Goal: Consume media (video, audio): Consume media (video, audio)

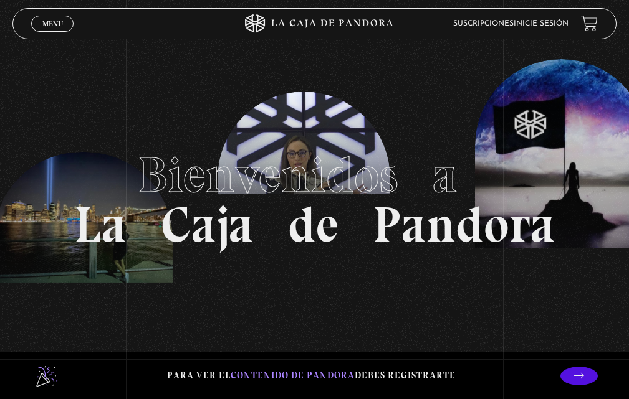
click at [49, 24] on span "Menu" at bounding box center [52, 23] width 21 height 7
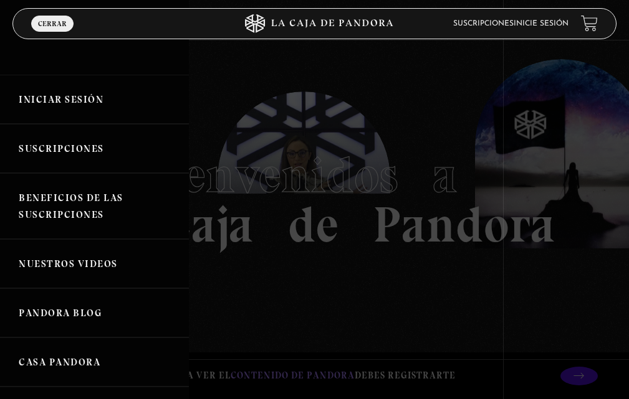
click at [74, 97] on link "Iniciar Sesión" at bounding box center [94, 99] width 189 height 49
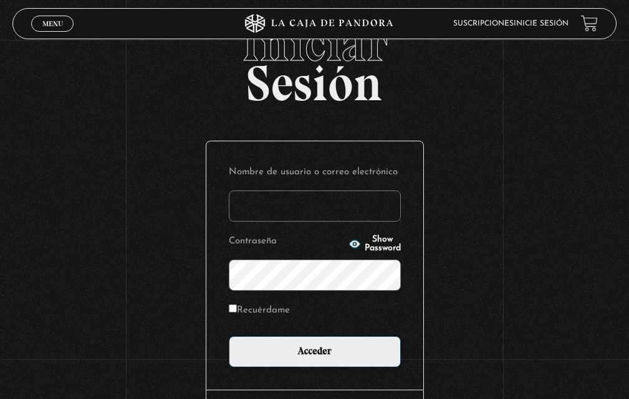
scroll to position [141, 0]
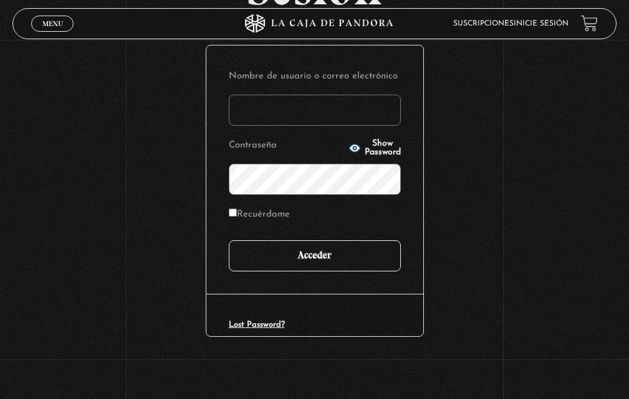
type input "natalyqp"
click at [279, 245] on input "Acceder" at bounding box center [315, 256] width 172 height 31
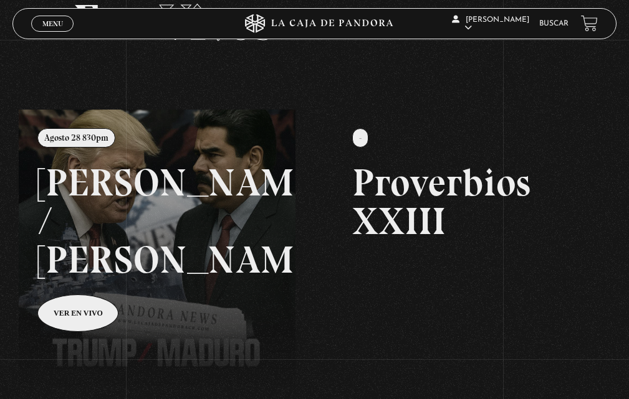
scroll to position [67, 0]
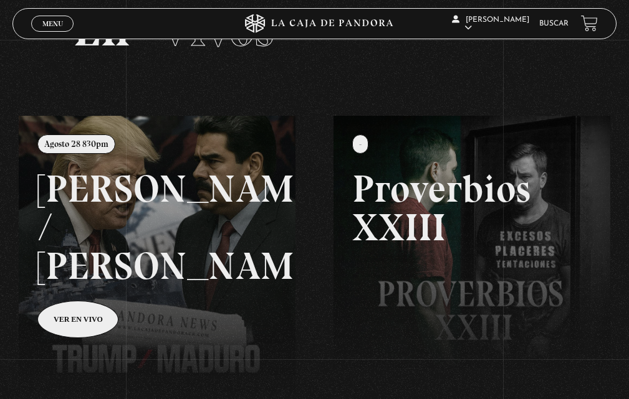
click at [63, 29] on link "Menu Cerrar" at bounding box center [52, 24] width 42 height 16
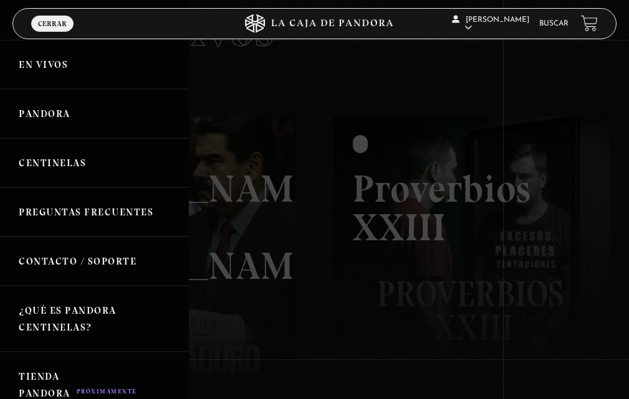
click at [98, 165] on link "Centinelas" at bounding box center [94, 162] width 189 height 49
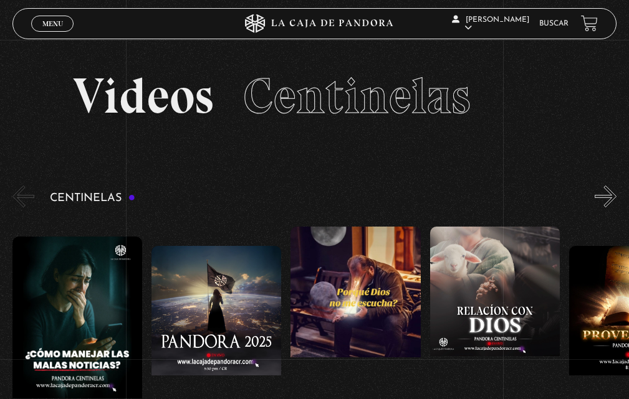
click at [615, 197] on button "»" at bounding box center [605, 197] width 22 height 22
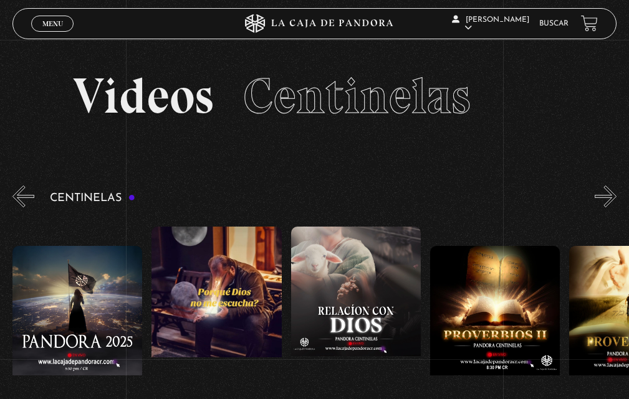
click at [615, 197] on button "»" at bounding box center [605, 197] width 22 height 22
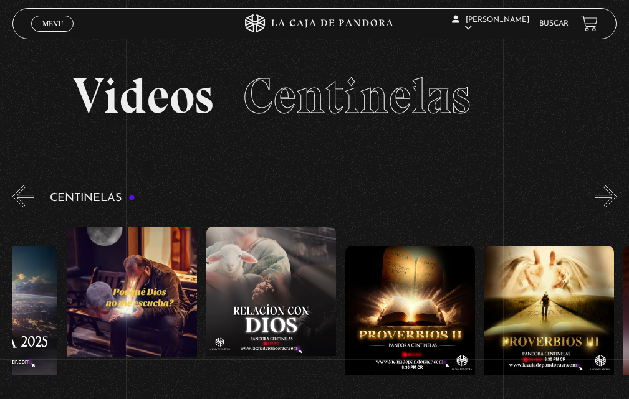
click at [615, 197] on button "»" at bounding box center [605, 197] width 22 height 22
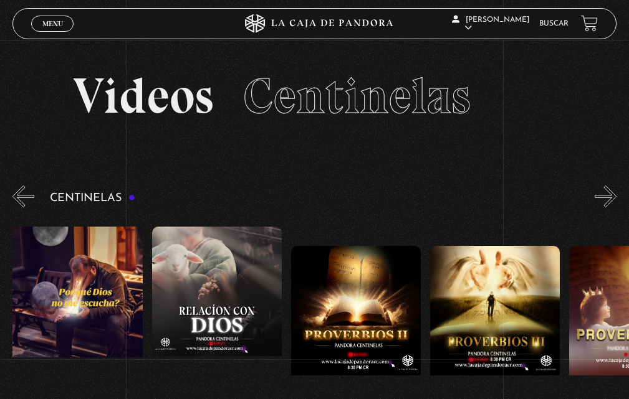
click at [615, 197] on button "»" at bounding box center [605, 197] width 22 height 22
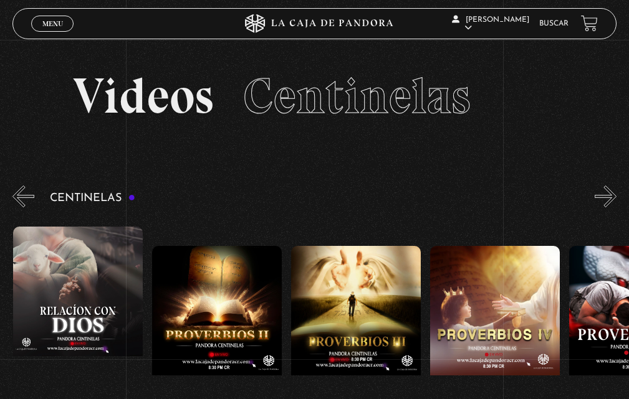
click at [615, 197] on button "»" at bounding box center [605, 197] width 22 height 22
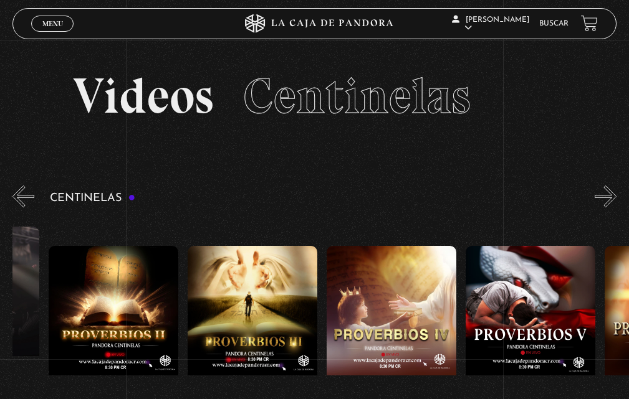
scroll to position [0, 556]
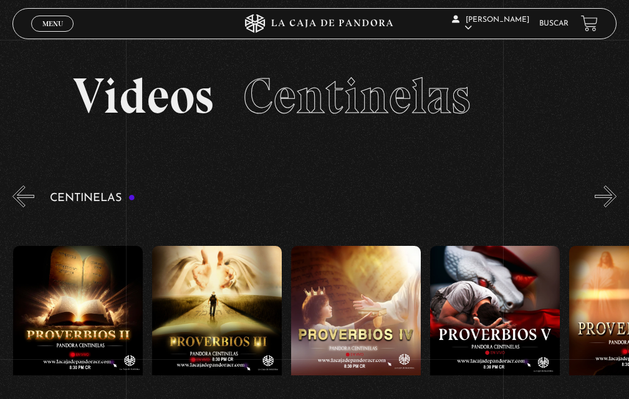
click at [615, 197] on button "»" at bounding box center [605, 197] width 22 height 22
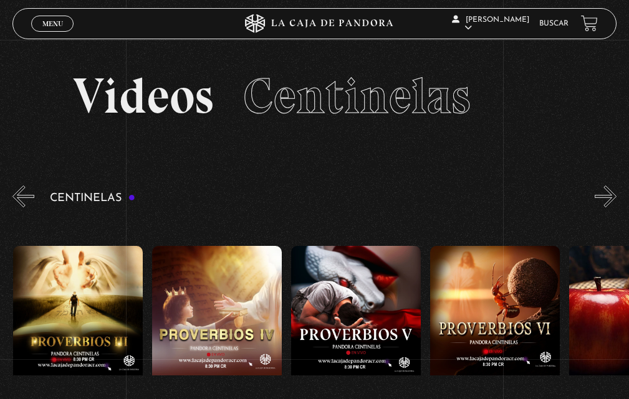
scroll to position [0, 695]
click at [615, 197] on button "»" at bounding box center [605, 197] width 22 height 22
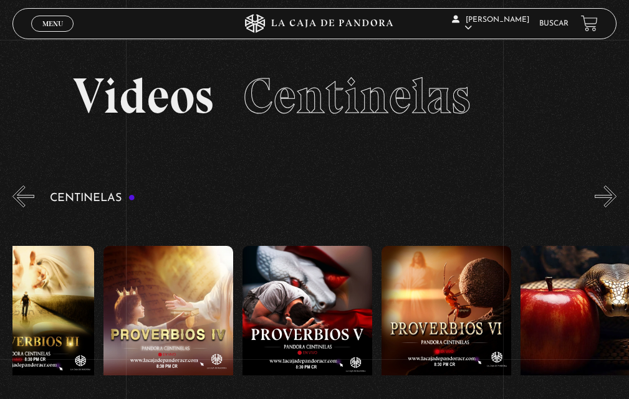
click at [615, 197] on button "»" at bounding box center [605, 197] width 22 height 22
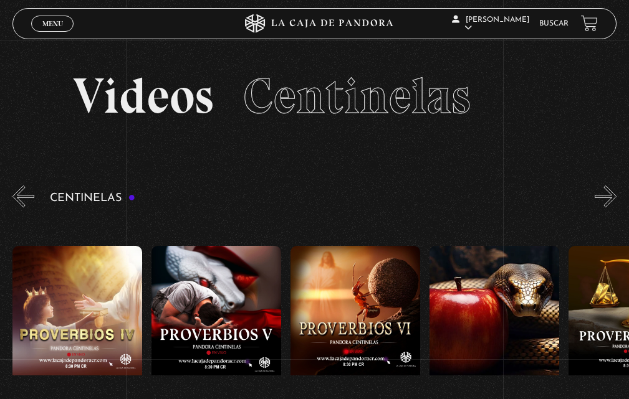
click at [615, 197] on button "»" at bounding box center [605, 197] width 22 height 22
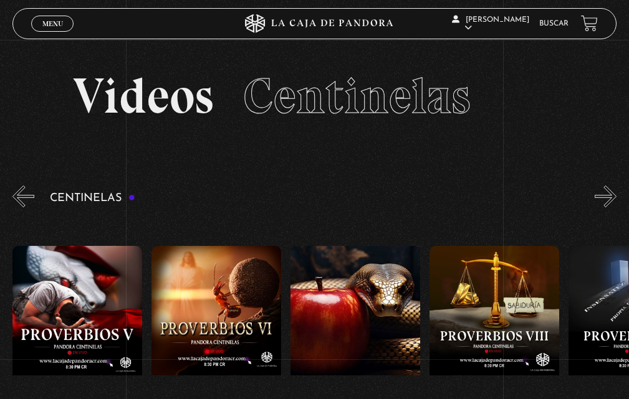
click at [615, 197] on button "»" at bounding box center [605, 197] width 22 height 22
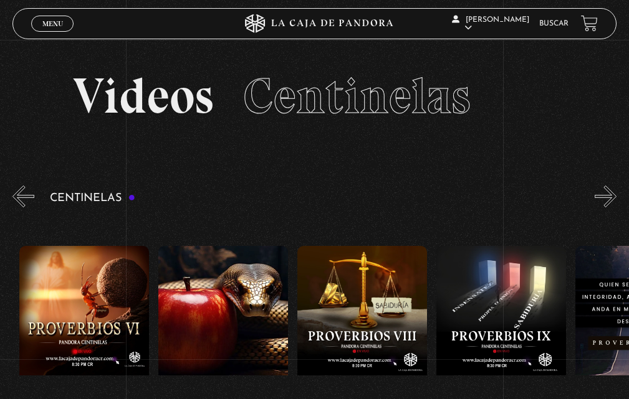
click at [615, 197] on button "»" at bounding box center [605, 197] width 22 height 22
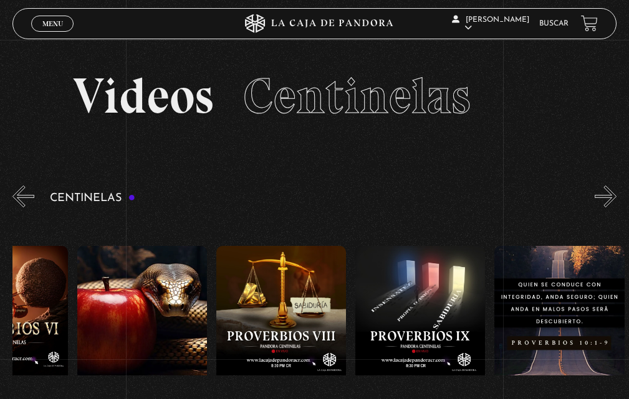
click at [615, 197] on button "»" at bounding box center [605, 197] width 22 height 22
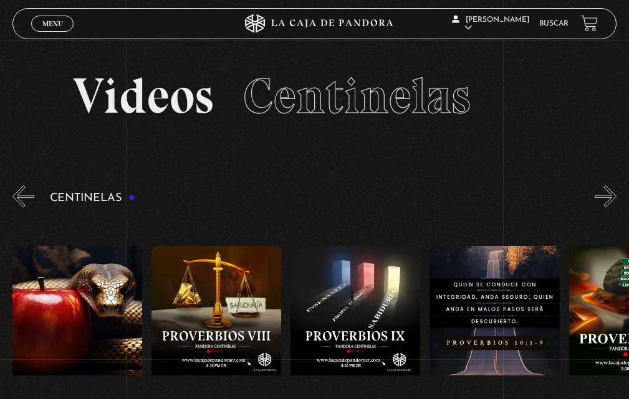
click at [615, 197] on button "»" at bounding box center [605, 197] width 22 height 22
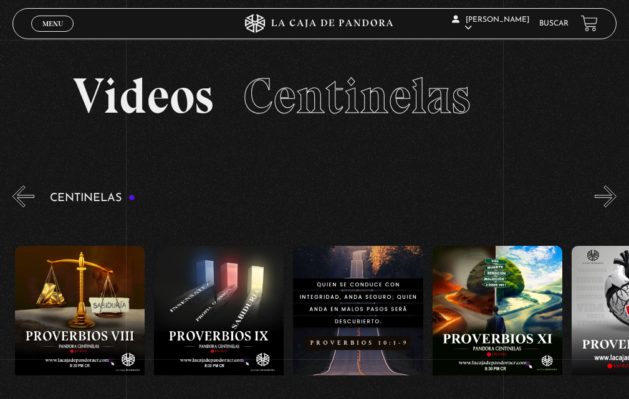
click at [615, 197] on button "»" at bounding box center [605, 197] width 22 height 22
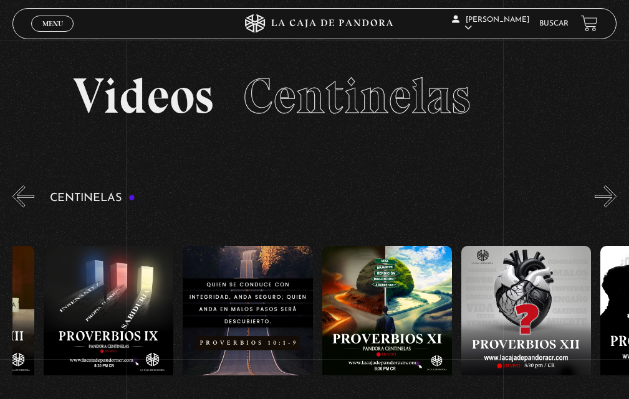
click at [615, 197] on button "»" at bounding box center [605, 197] width 22 height 22
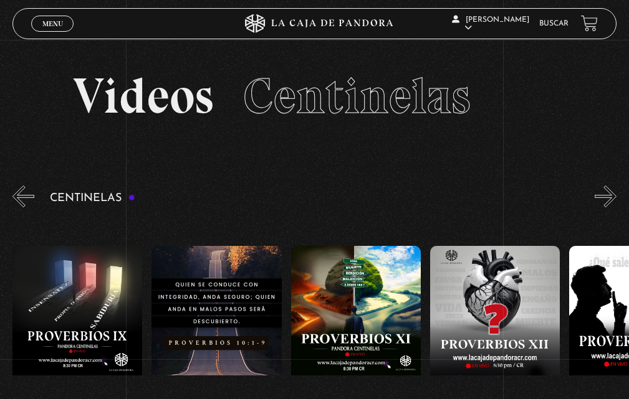
click at [615, 197] on button "»" at bounding box center [605, 197] width 22 height 22
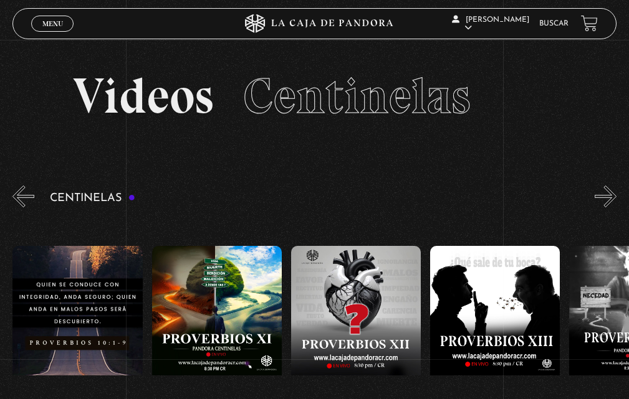
click at [615, 197] on button "»" at bounding box center [605, 197] width 22 height 22
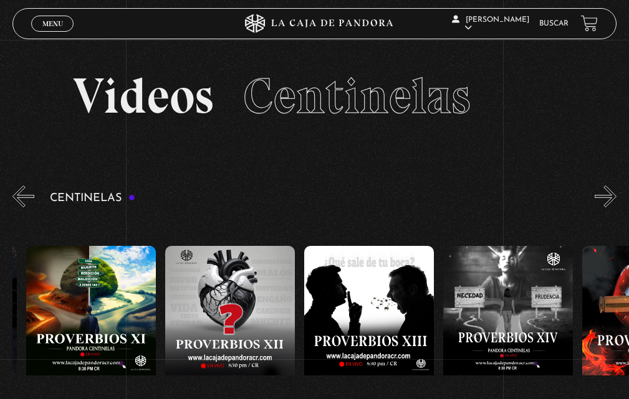
scroll to position [0, 1807]
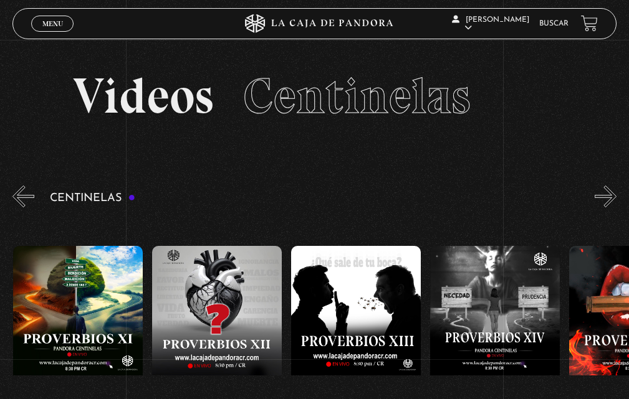
click at [615, 197] on button "»" at bounding box center [605, 197] width 22 height 22
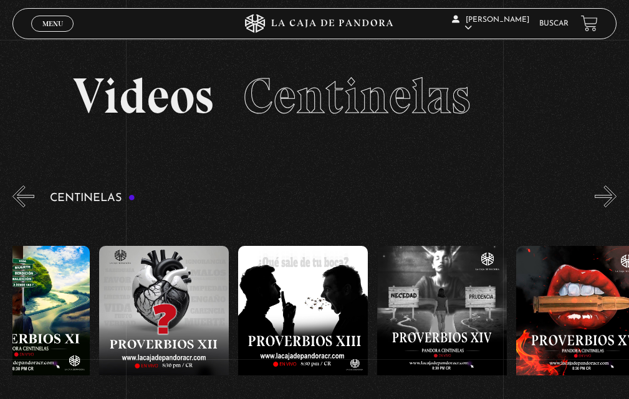
click at [615, 197] on button "»" at bounding box center [605, 197] width 22 height 22
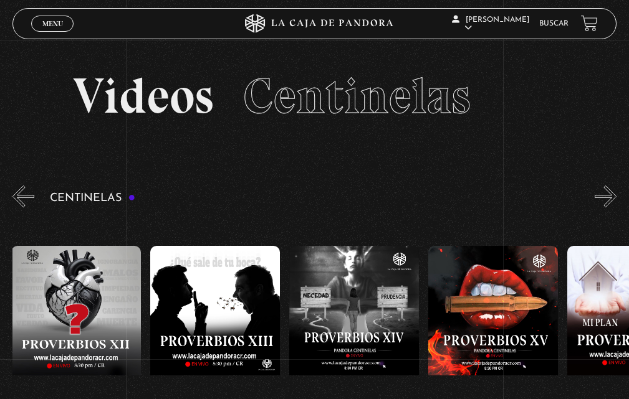
click at [615, 197] on button "»" at bounding box center [605, 197] width 22 height 22
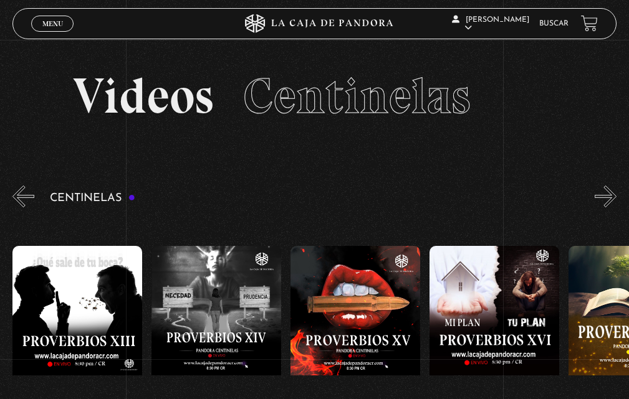
click at [615, 197] on button "»" at bounding box center [605, 197] width 22 height 22
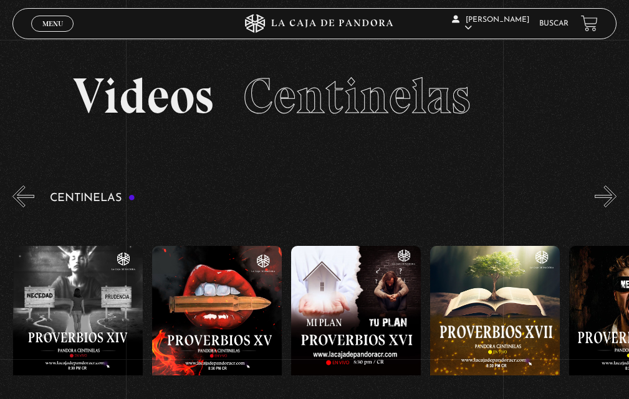
scroll to position [0, 2225]
click at [18, 200] on button "«" at bounding box center [23, 197] width 22 height 22
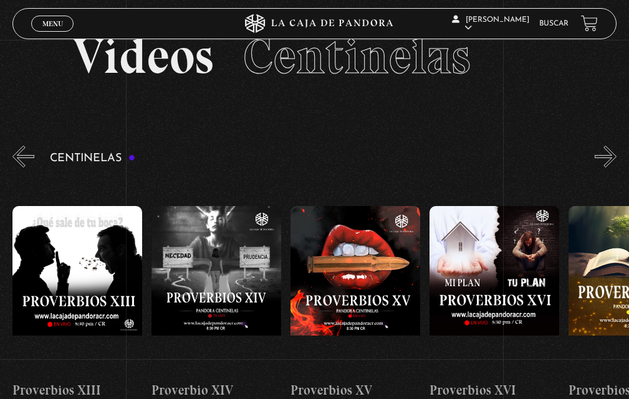
scroll to position [62, 0]
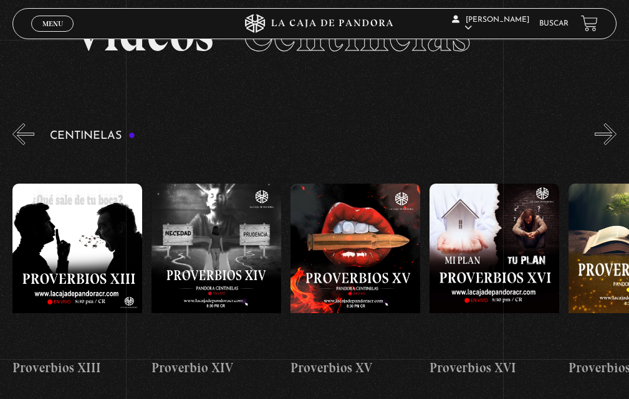
click at [370, 279] on figure at bounding box center [355, 268] width 130 height 168
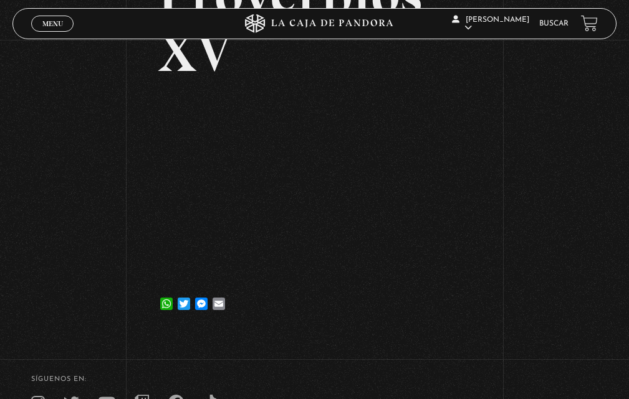
scroll to position [125, 0]
